Goal: Transaction & Acquisition: Purchase product/service

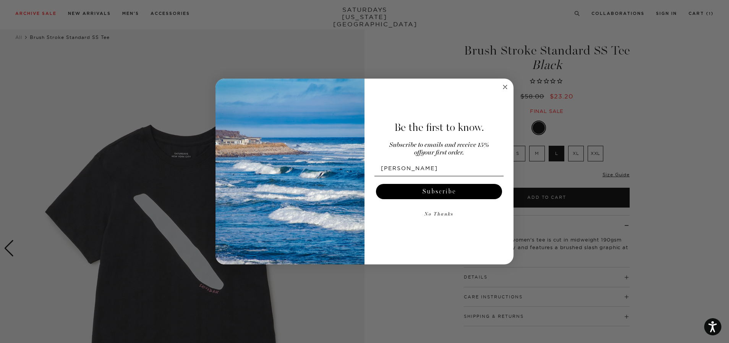
type input "[PERSON_NAME][EMAIL_ADDRESS][DOMAIN_NAME]"
click at [439, 191] on button "Subscribe" at bounding box center [439, 191] width 126 height 15
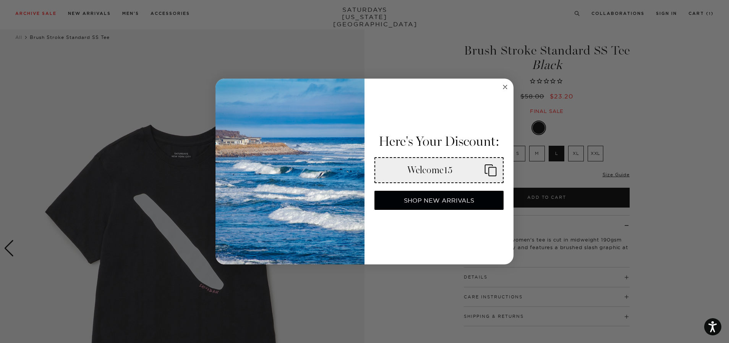
click at [504, 89] on circle "Close dialog" at bounding box center [505, 87] width 9 height 9
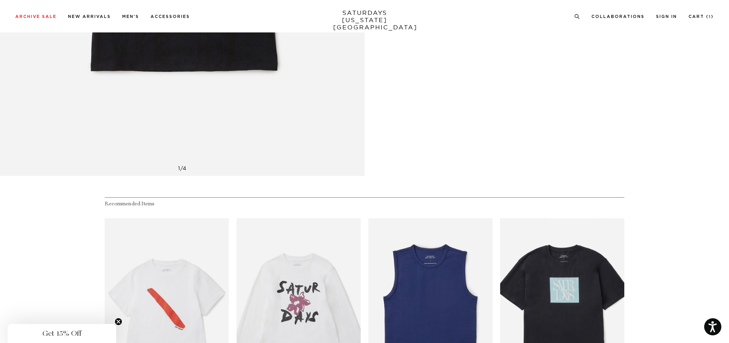
scroll to position [619, 0]
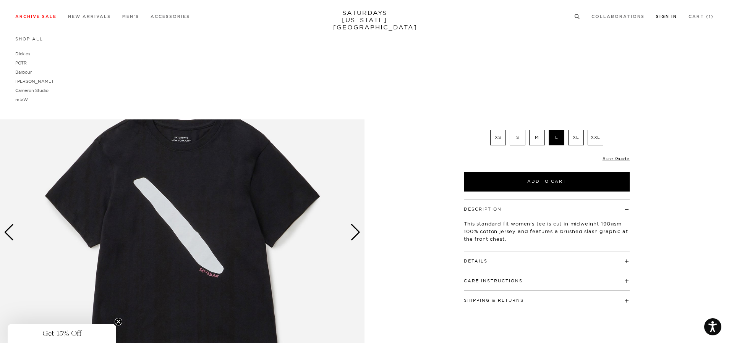
scroll to position [30, 0]
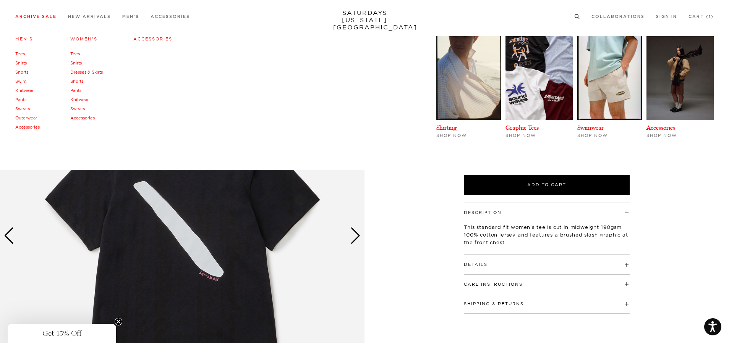
click at [84, 38] on link "Women's" at bounding box center [83, 38] width 27 height 5
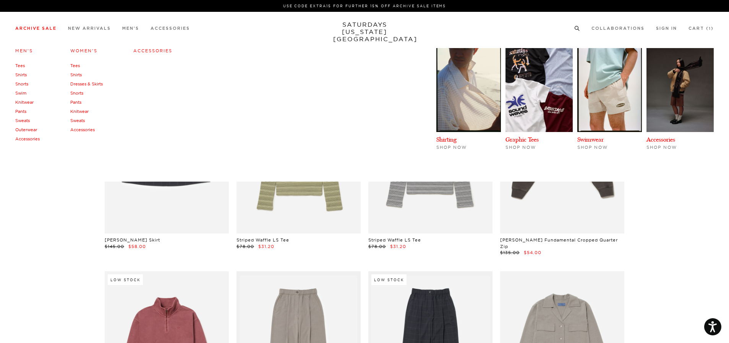
click at [144, 50] on link "Accessories" at bounding box center [152, 50] width 39 height 5
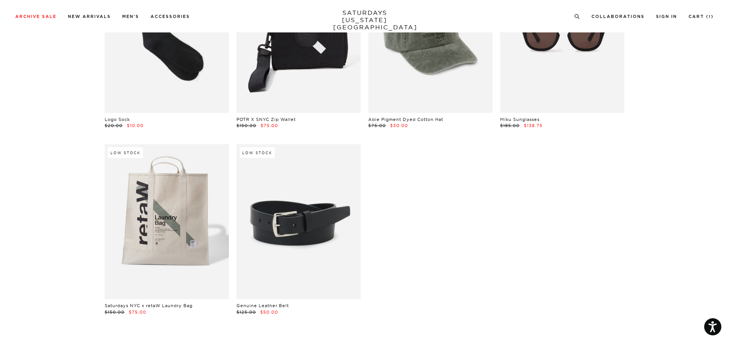
scroll to position [507, 0]
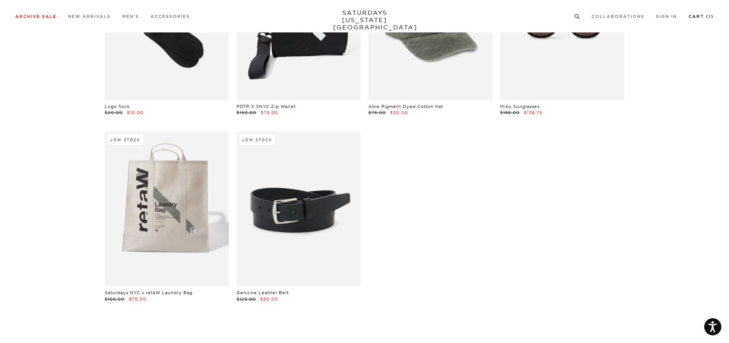
click at [700, 17] on link "Cart ( 1 )" at bounding box center [701, 17] width 25 height 4
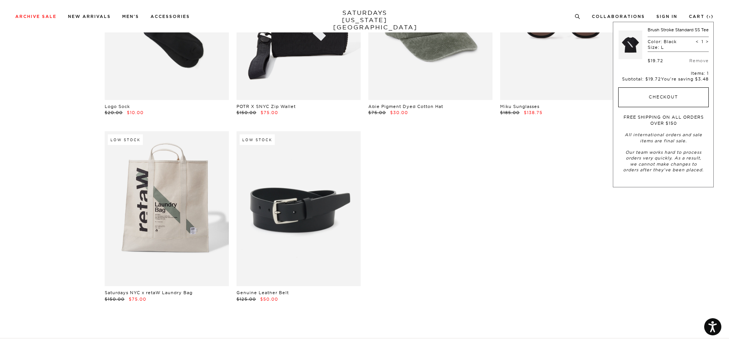
click at [672, 104] on button "Checkout" at bounding box center [663, 97] width 91 height 20
